Goal: Information Seeking & Learning: Learn about a topic

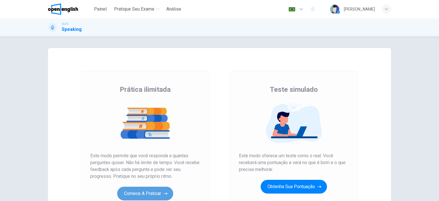
click at [164, 191] on icon "button" at bounding box center [166, 194] width 4 height 6
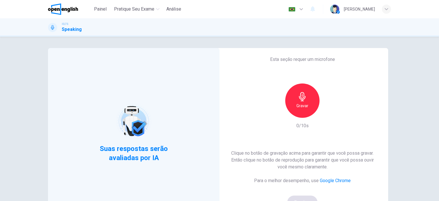
click at [297, 104] on h6 "Gravar" at bounding box center [303, 105] width 12 height 7
click at [298, 104] on h6 "Parar" at bounding box center [303, 105] width 10 height 7
click at [328, 112] on icon "button" at bounding box center [329, 113] width 6 height 6
click at [394, 134] on div "Suas respostas serão avaliadas por IA Esta seção requer um microfone Gravar 1/1…" at bounding box center [220, 147] width 362 height 199
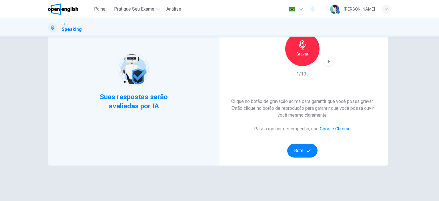
scroll to position [57, 0]
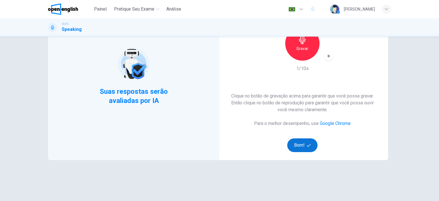
click at [307, 144] on icon "button" at bounding box center [309, 146] width 4 height 4
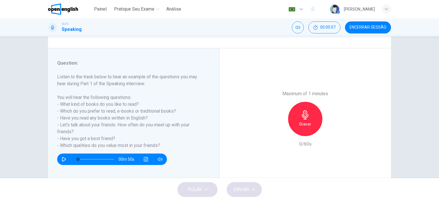
click at [64, 158] on icon "button" at bounding box center [64, 159] width 5 height 5
click at [239, 123] on div "Maximum of 1 minutes Gravar 0/60s" at bounding box center [306, 118] width 172 height 141
click at [258, 117] on div "Maximum of 1 minutes Gravar 0/60s" at bounding box center [306, 118] width 172 height 141
click at [63, 158] on icon "button" at bounding box center [64, 159] width 5 height 5
type input "*"
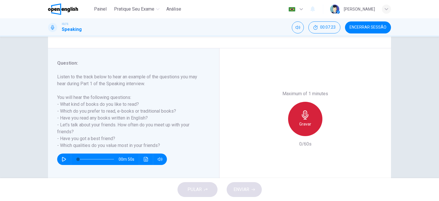
click at [312, 124] on div "Gravar" at bounding box center [305, 119] width 34 height 34
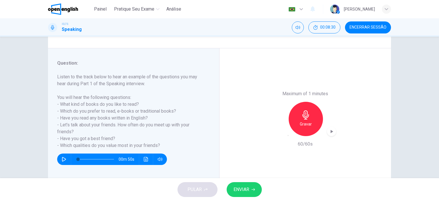
click at [237, 188] on span "ENVIAR" at bounding box center [242, 190] width 16 height 8
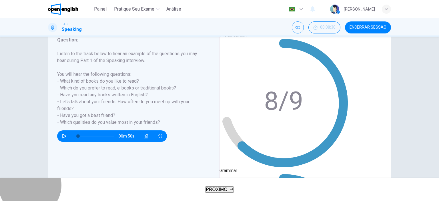
click at [226, 189] on span "PRÓXIMO" at bounding box center [217, 189] width 22 height 5
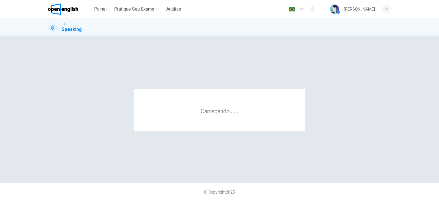
scroll to position [0, 0]
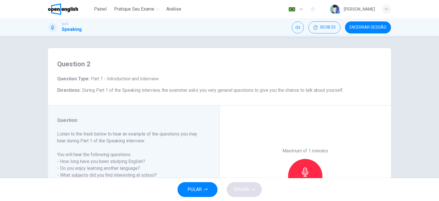
click at [252, 132] on div "Maximum of 1 minutes Gravar 0/60s" at bounding box center [306, 176] width 172 height 141
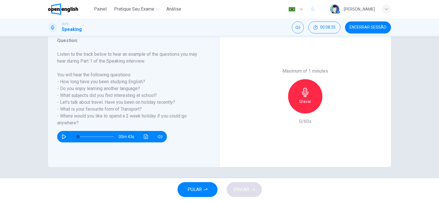
scroll to position [80, 0]
click at [62, 137] on icon "button" at bounding box center [64, 136] width 5 height 5
type input "*"
click at [233, 105] on div "Maximum of 1 minutes Gravar 0/60s" at bounding box center [306, 95] width 172 height 141
click at [182, 98] on h6 "Listen to the track below to hear an example of the questions you may hear duri…" at bounding box center [130, 89] width 146 height 76
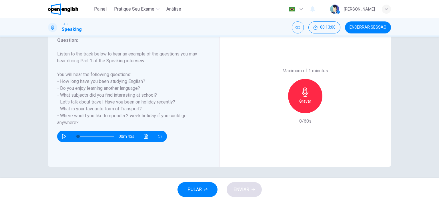
click at [182, 98] on h6 "Listen to the track below to hear an example of the questions you may hear duri…" at bounding box center [130, 89] width 146 height 76
click at [191, 97] on h6 "Listen to the track below to hear an example of the questions you may hear duri…" at bounding box center [130, 89] width 146 height 76
click at [200, 103] on h6 "Listen to the track below to hear an example of the questions you may hear duri…" at bounding box center [130, 89] width 146 height 76
click at [303, 98] on h6 "Gravar" at bounding box center [306, 101] width 12 height 7
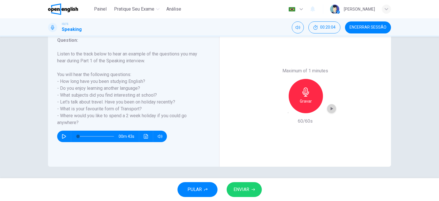
click at [334, 109] on div "button" at bounding box center [331, 108] width 9 height 9
click at [243, 190] on span "ENVIAR" at bounding box center [242, 190] width 16 height 8
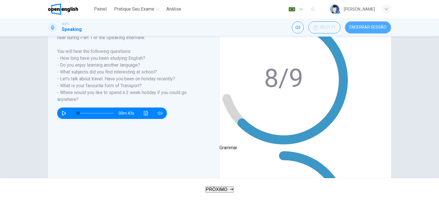
click at [363, 25] on span "Encerrar Sessão" at bounding box center [368, 27] width 37 height 5
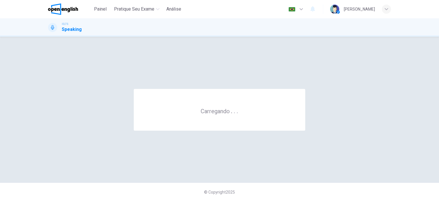
scroll to position [0, 0]
